Goal: Task Accomplishment & Management: Use online tool/utility

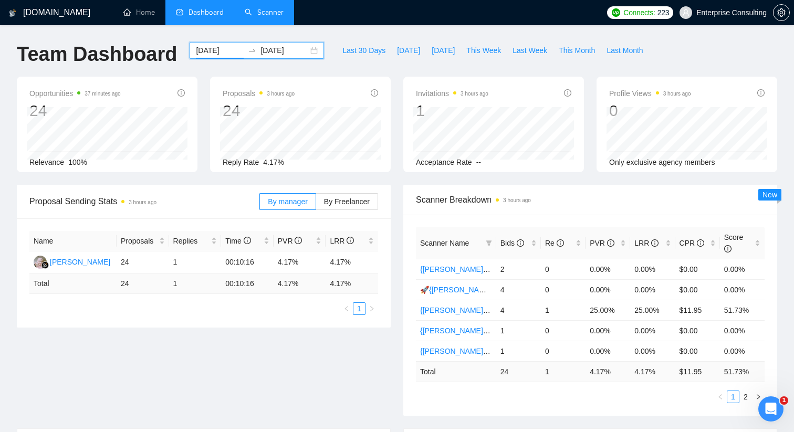
click at [284, 12] on link "Scanner" at bounding box center [264, 12] width 39 height 9
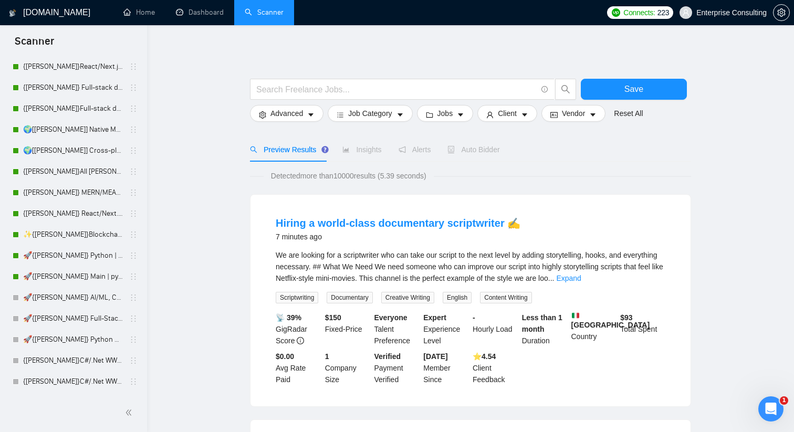
scroll to position [49, 0]
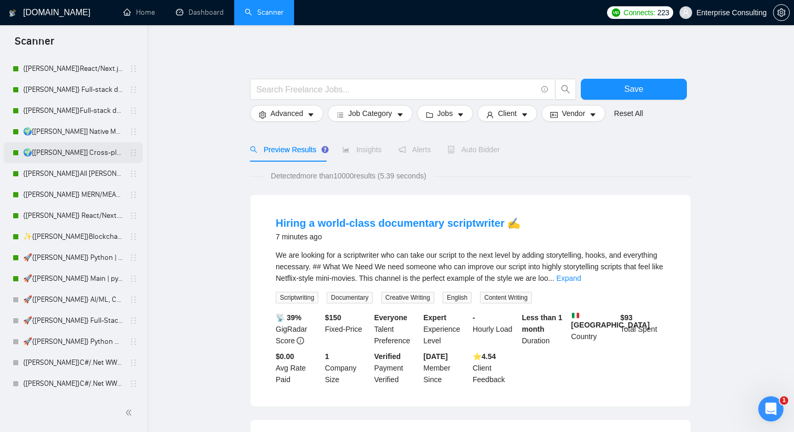
click at [88, 154] on link "🌍[[PERSON_NAME]] Cross-platform Mobile WW" at bounding box center [73, 152] width 100 height 21
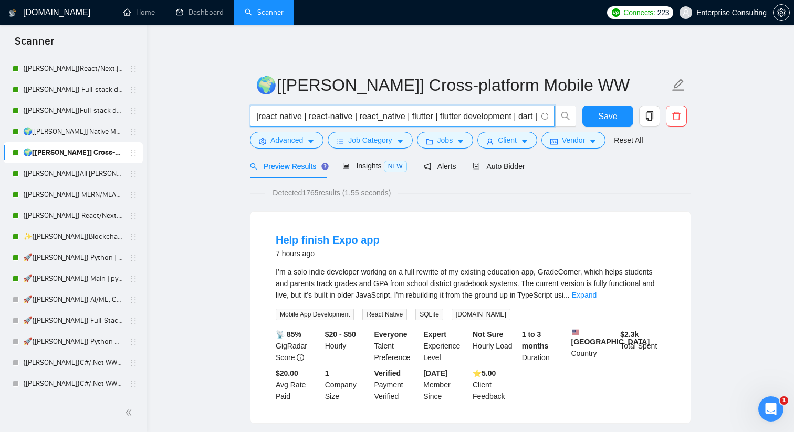
scroll to position [0, 255]
drag, startPoint x: 256, startPoint y: 115, endPoint x: 539, endPoint y: 118, distance: 282.5
click at [539, 118] on span "|react native | react-native | react_native | flutter | flutter development | d…" at bounding box center [402, 116] width 305 height 21
click at [545, 117] on icon "info-circle" at bounding box center [545, 115] width 1 height 3
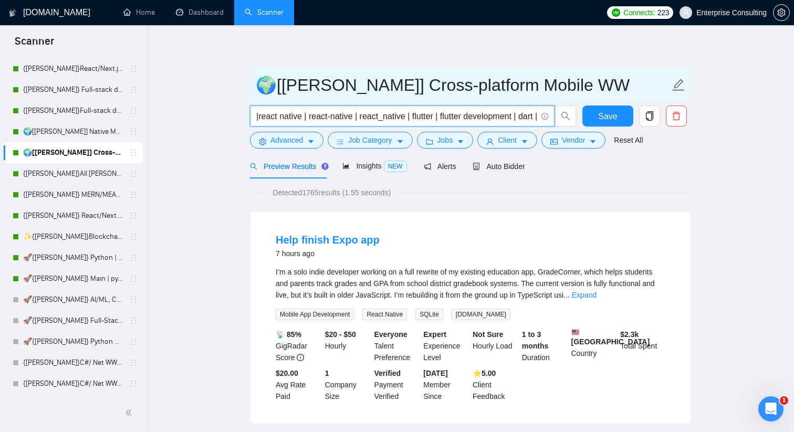
click at [345, 92] on input "🌍[[PERSON_NAME]] Cross-platform Mobile WW" at bounding box center [463, 85] width 414 height 26
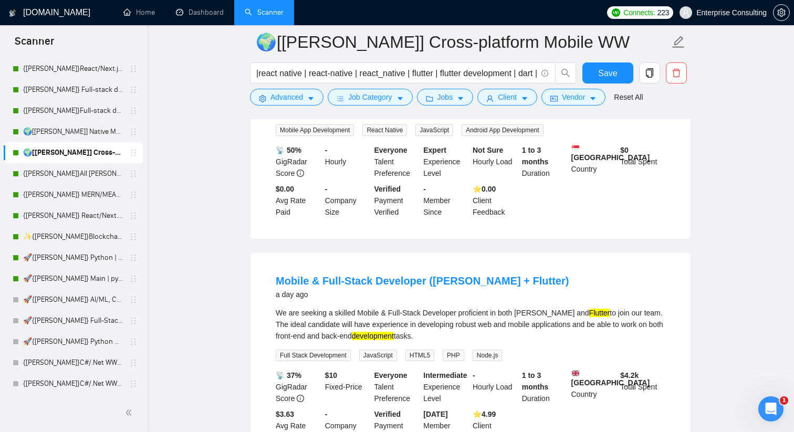
scroll to position [419, 0]
